Goal: Browse casually: Explore the website without a specific task or goal

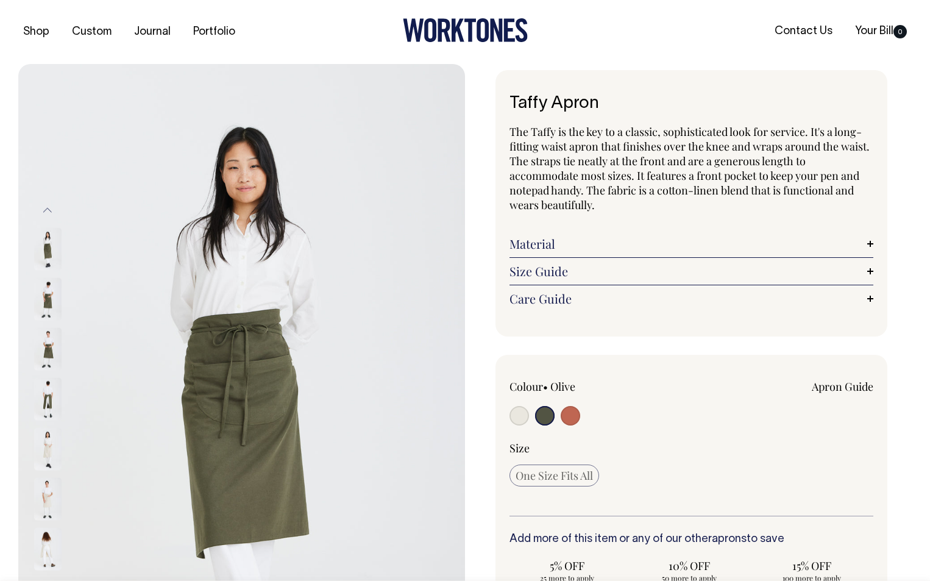
click at [437, 34] on icon at bounding box center [465, 30] width 125 height 24
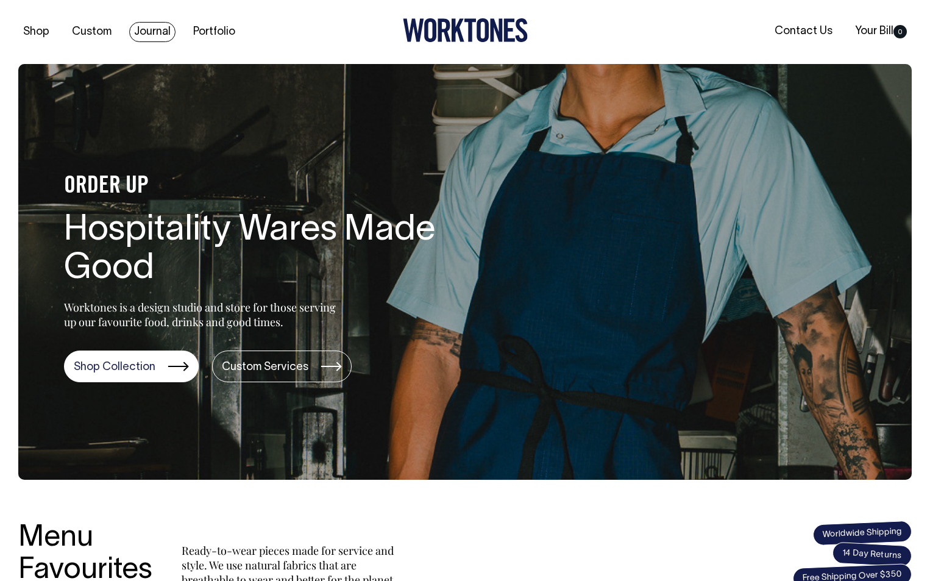
click at [137, 36] on link "Journal" at bounding box center [152, 32] width 46 height 20
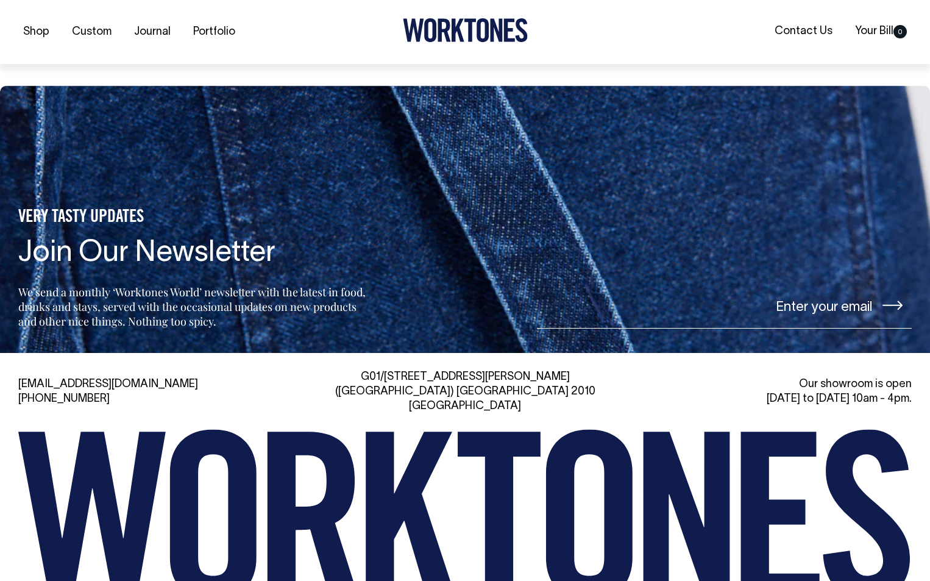
scroll to position [1523, 0]
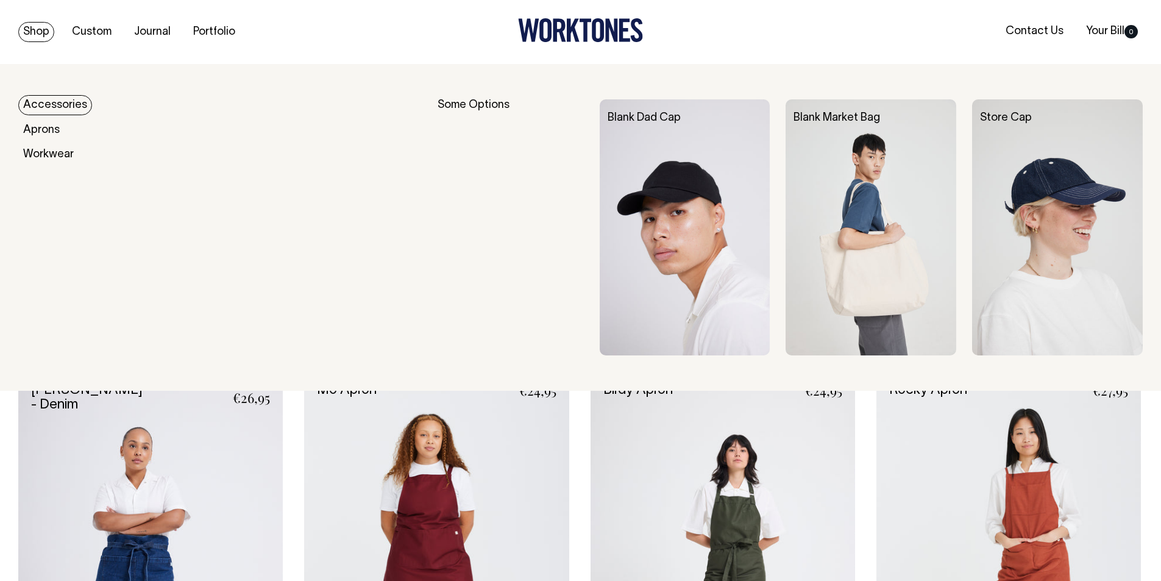
click at [34, 104] on link "Accessories" at bounding box center [55, 105] width 74 height 20
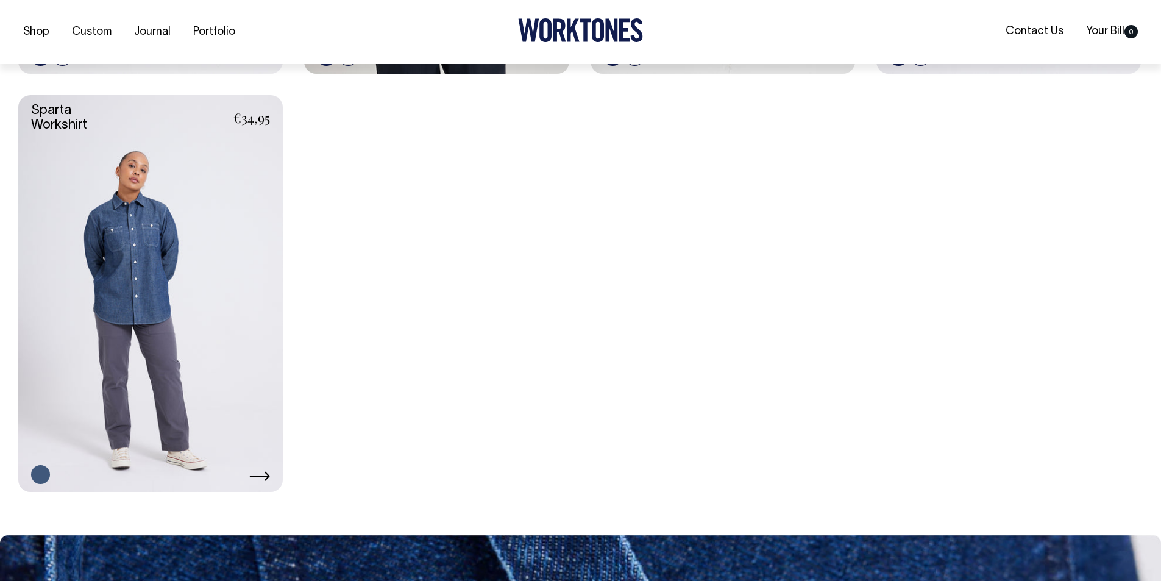
scroll to position [731, 0]
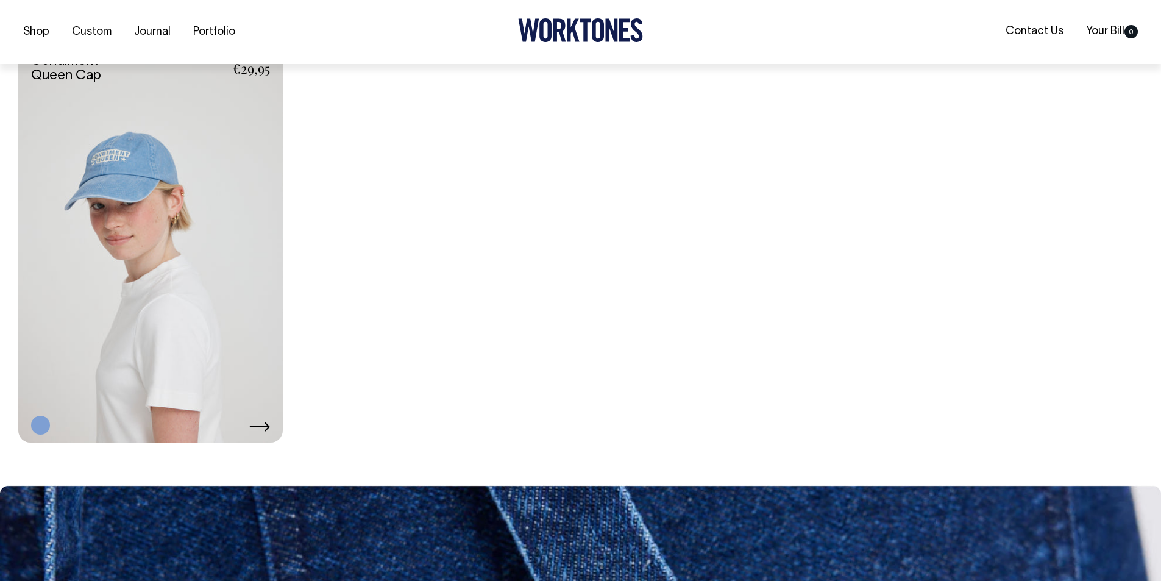
scroll to position [1584, 0]
